Goal: Check status: Check status

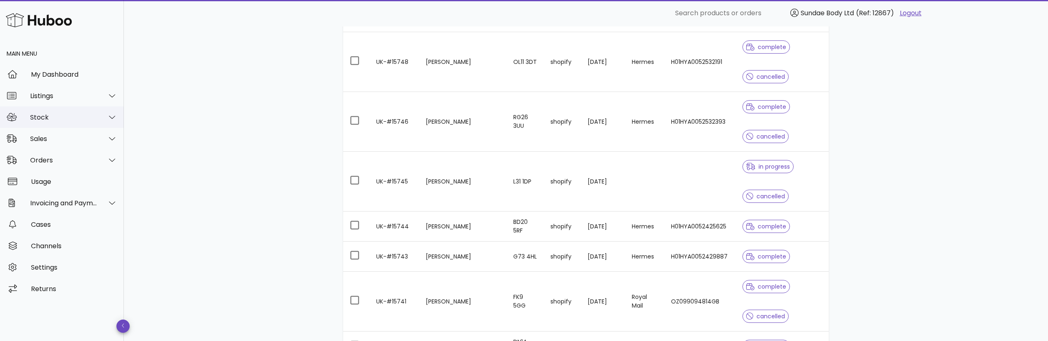
click at [47, 121] on div "Stock" at bounding box center [62, 116] width 124 height 21
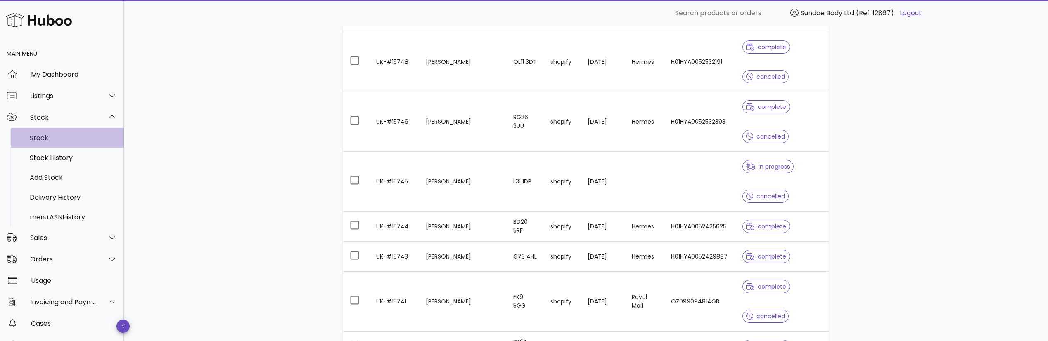
click at [43, 141] on div "Stock" at bounding box center [74, 138] width 88 height 8
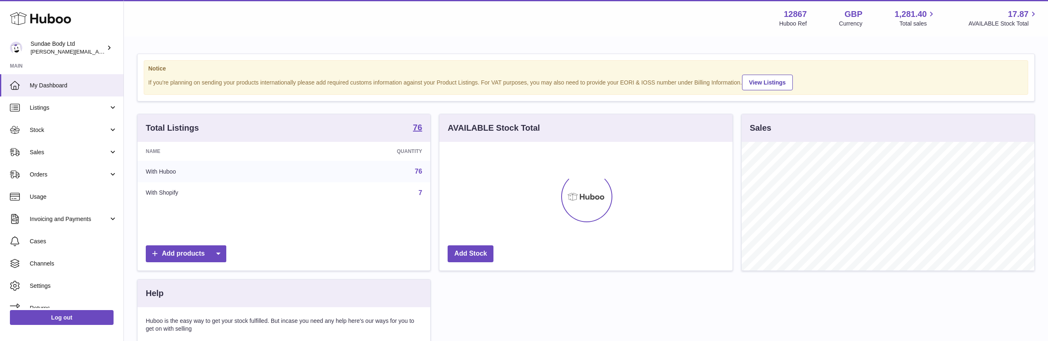
scroll to position [129, 293]
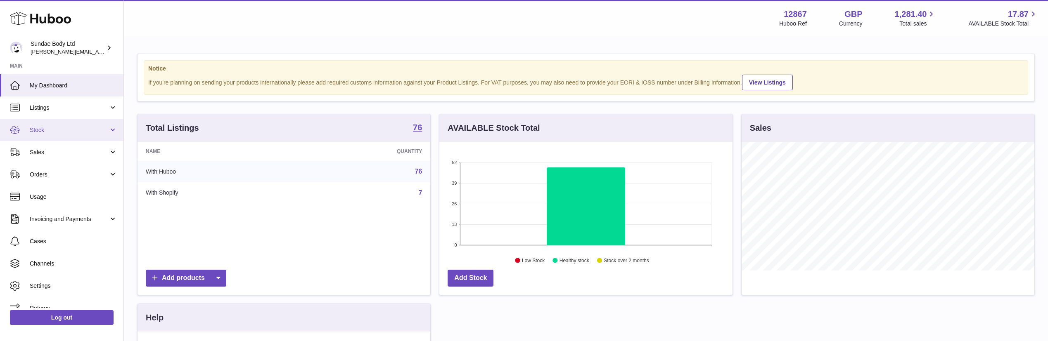
click at [39, 129] on span "Stock" at bounding box center [69, 130] width 79 height 8
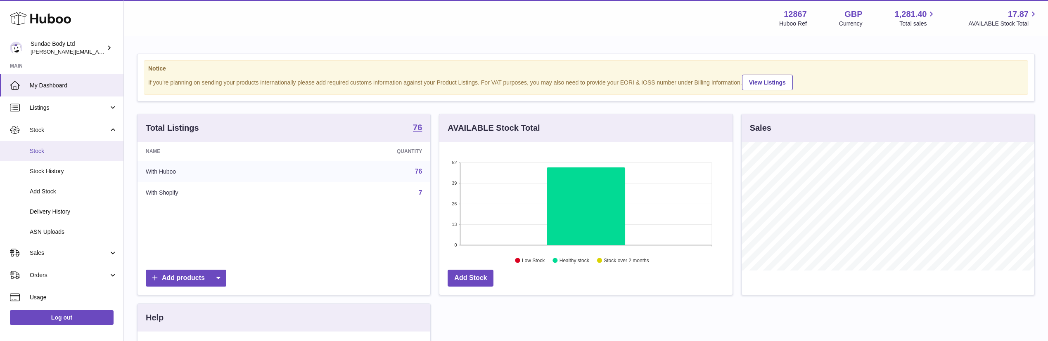
click at [38, 151] on span "Stock" at bounding box center [74, 151] width 88 height 8
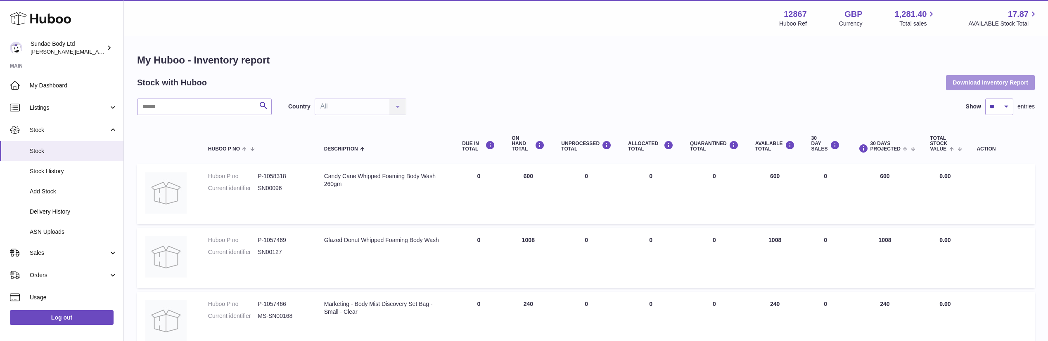
click at [992, 84] on button "Download Inventory Report" at bounding box center [990, 82] width 89 height 15
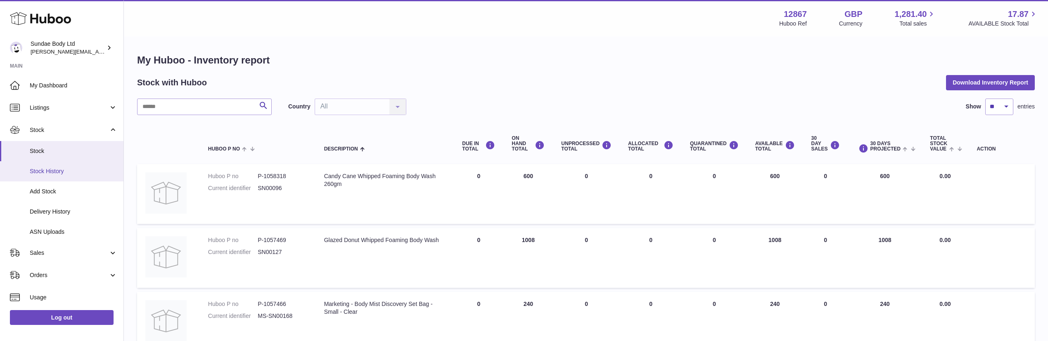
click at [50, 173] on span "Stock History" at bounding box center [74, 172] width 88 height 8
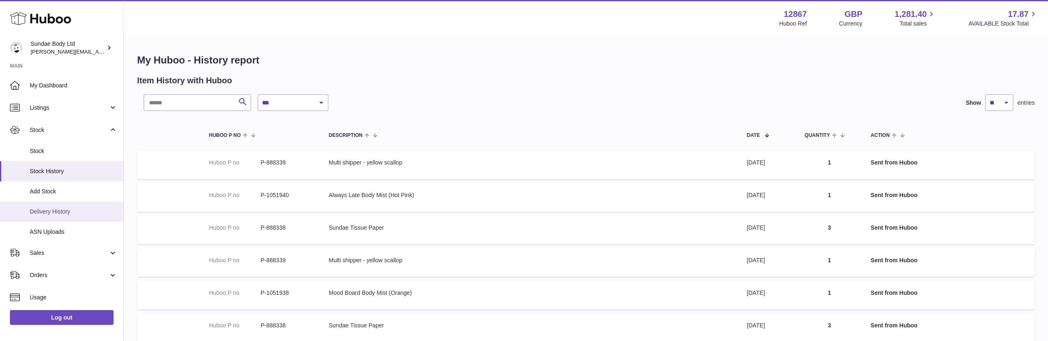
click at [52, 213] on span "Delivery History" at bounding box center [74, 212] width 88 height 8
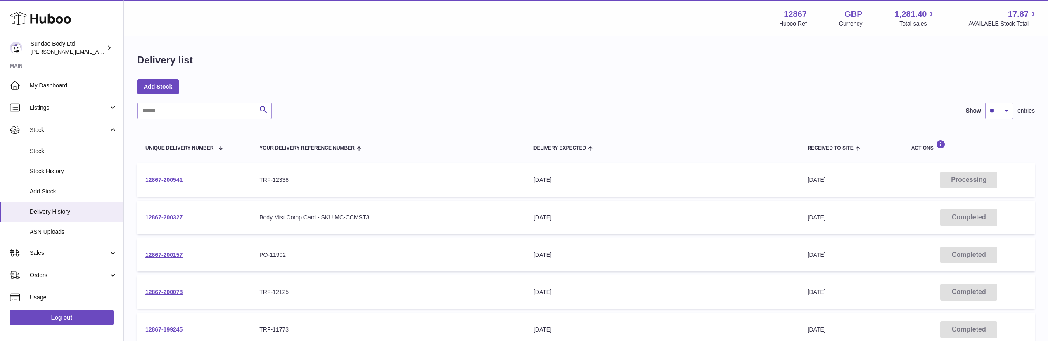
click at [172, 180] on link "12867-200541" at bounding box center [163, 180] width 37 height 7
